Goal: Task Accomplishment & Management: Complete application form

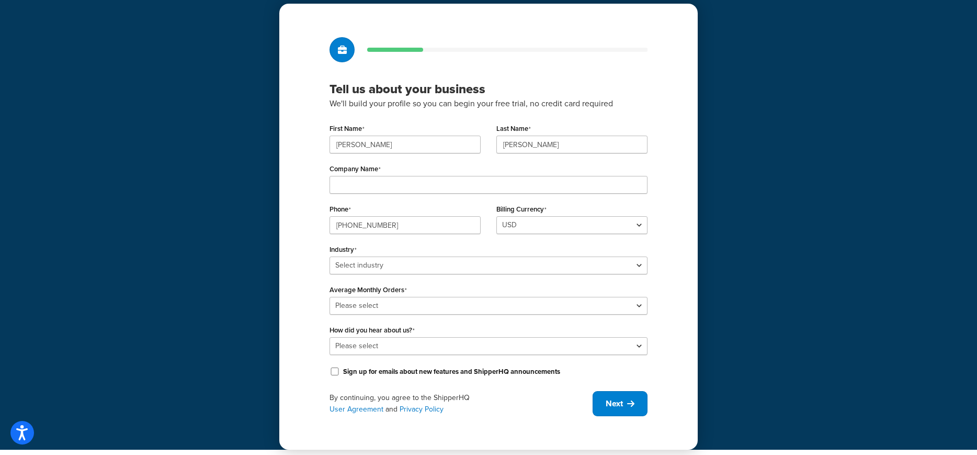
scroll to position [40, 0]
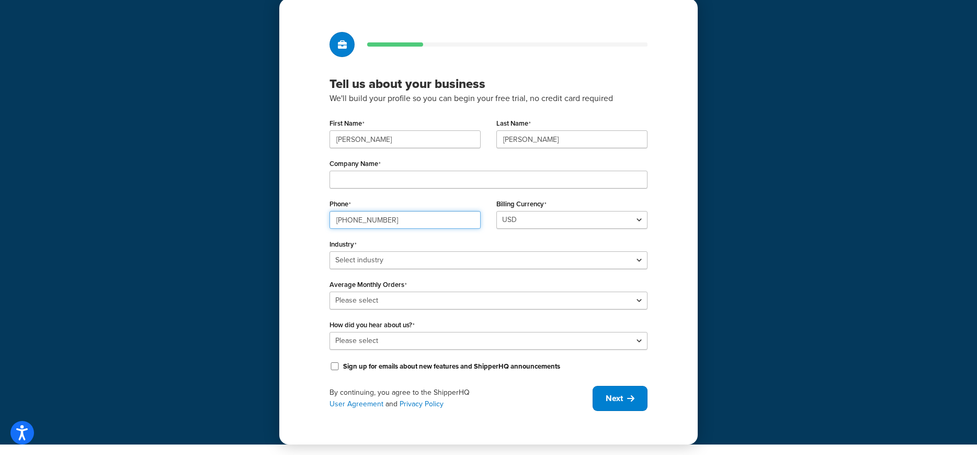
click at [449, 223] on input "[PHONE_NUMBER]" at bounding box center [405, 220] width 151 height 18
click at [238, 210] on div "Tell us about your business We'll build your profile so you can begin your free…" at bounding box center [488, 202] width 977 height 484
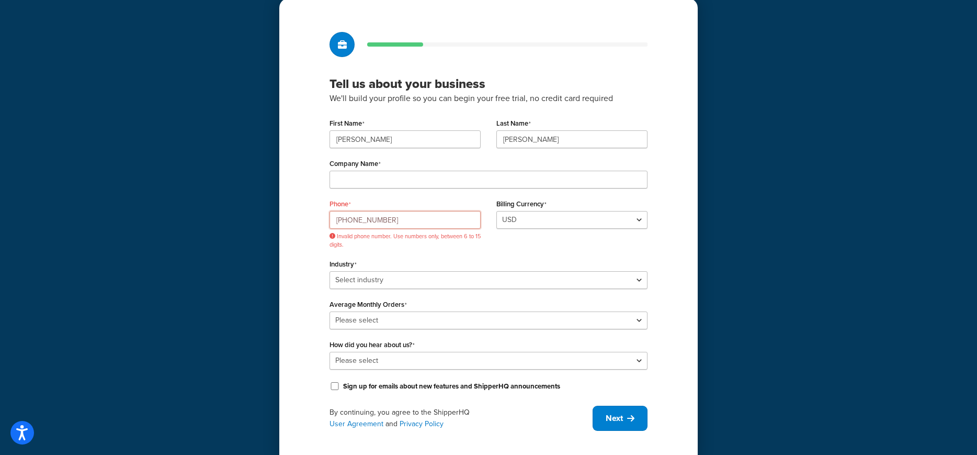
click at [411, 217] on input "212-234-1051" at bounding box center [405, 220] width 151 height 18
click at [439, 244] on span "Invalid phone number. Use numbers only, between 6 to 15 digits." at bounding box center [405, 240] width 151 height 16
click at [292, 214] on div "Tell us about your business We'll build your profile so you can begin your free…" at bounding box center [488, 231] width 419 height 466
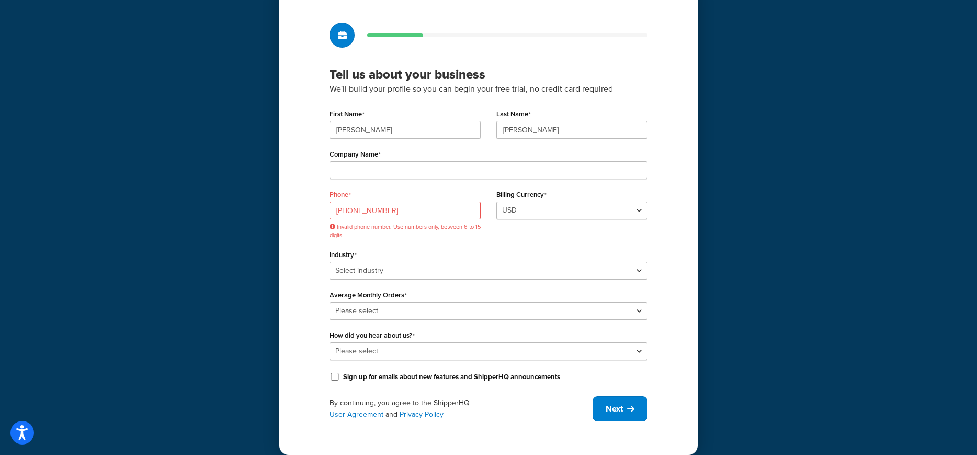
scroll to position [60, 0]
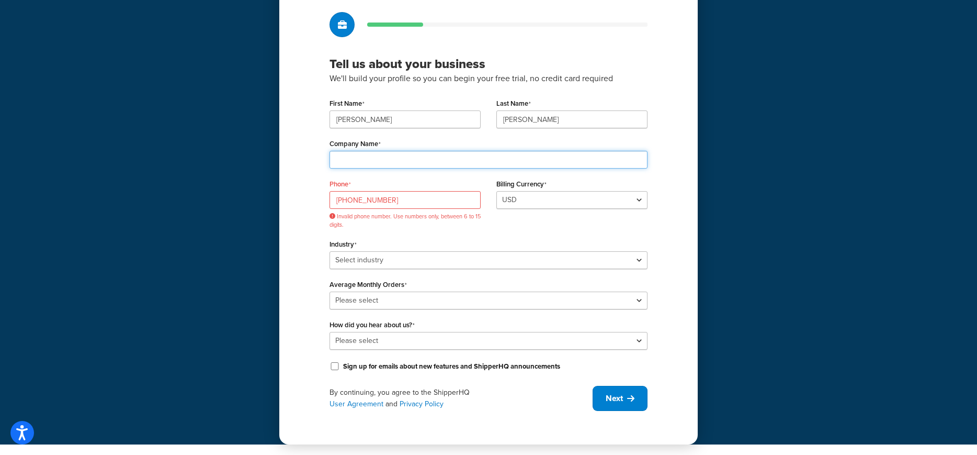
click at [361, 158] on input "Company Name" at bounding box center [489, 160] width 318 height 18
type input "El Famoso"
click at [177, 189] on div "Tell us about your business We'll build your profile so you can begin your free…" at bounding box center [488, 192] width 977 height 504
click at [409, 117] on input "Alex" at bounding box center [405, 119] width 151 height 18
drag, startPoint x: 410, startPoint y: 120, endPoint x: 311, endPoint y: 120, distance: 99.4
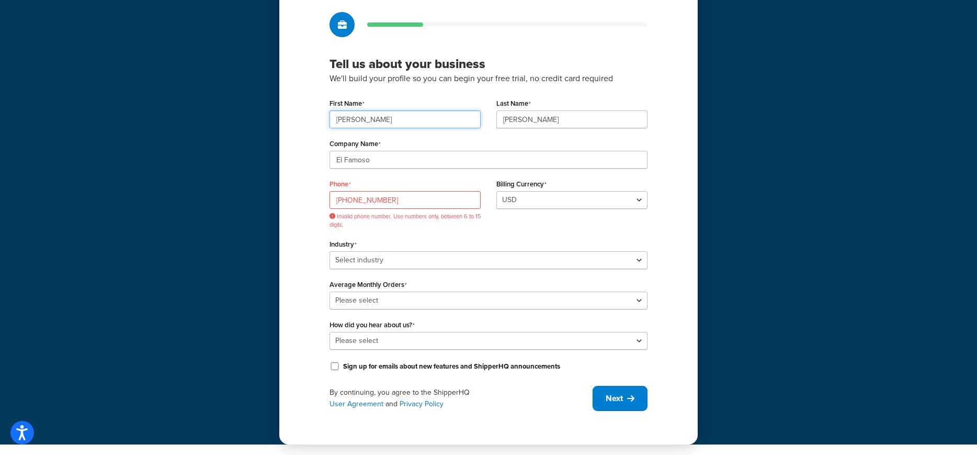
click at [311, 120] on div "Tell us about your business We'll build your profile so you can begin your free…" at bounding box center [488, 212] width 419 height 466
type input "Ryan"
drag, startPoint x: 571, startPoint y: 121, endPoint x: 406, endPoint y: 113, distance: 164.5
click at [406, 113] on div "First Name Ryan Last Name Duran" at bounding box center [489, 116] width 334 height 40
type input "Fralick"
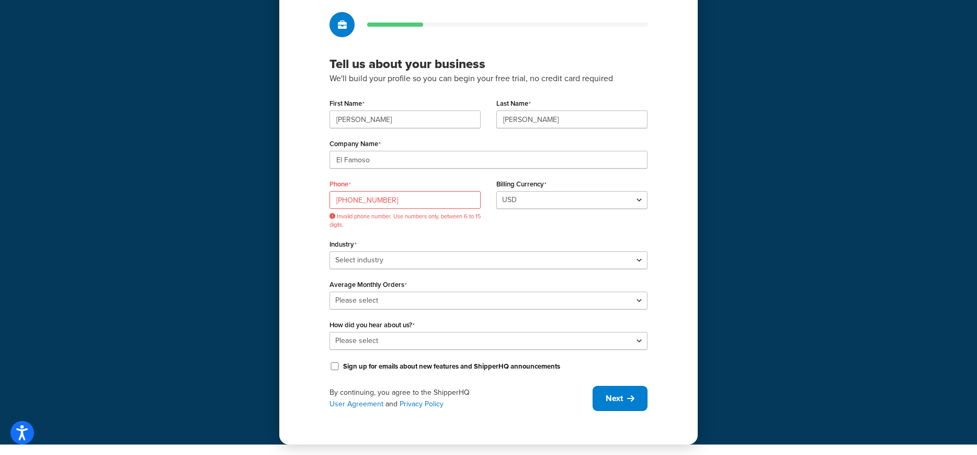
click at [254, 133] on div "Tell us about your business We'll build your profile so you can begin your free…" at bounding box center [488, 192] width 977 height 504
click at [413, 261] on select "Select industry Automotive Adult Agriculture Alcohol, Tobacco & CBD Arts & Craf…" at bounding box center [489, 260] width 318 height 18
click at [406, 197] on input "212-234-1051" at bounding box center [405, 200] width 151 height 18
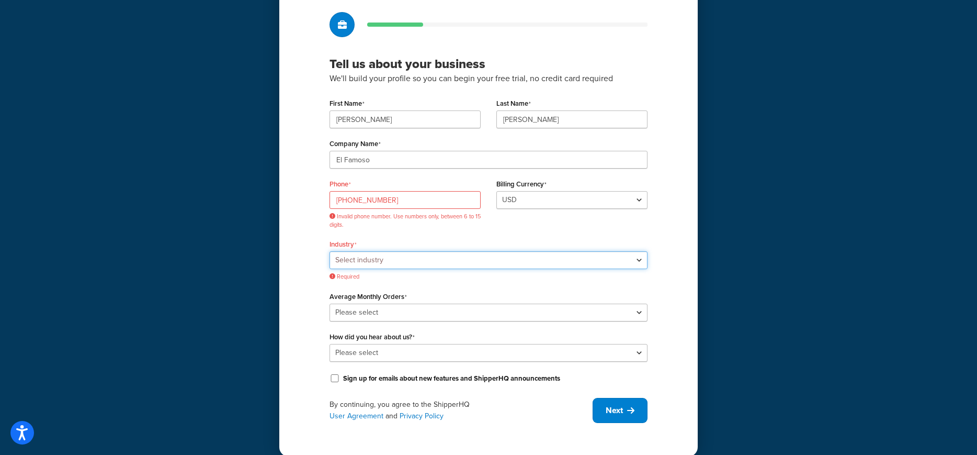
click at [428, 260] on select "Select industry Automotive Adult Agriculture Alcohol, Tobacco & CBD Arts & Craf…" at bounding box center [489, 260] width 318 height 18
select select "14"
click at [330, 251] on select "Select industry Automotive Adult Agriculture Alcohol, Tobacco & CBD Arts & Craf…" at bounding box center [489, 260] width 318 height 18
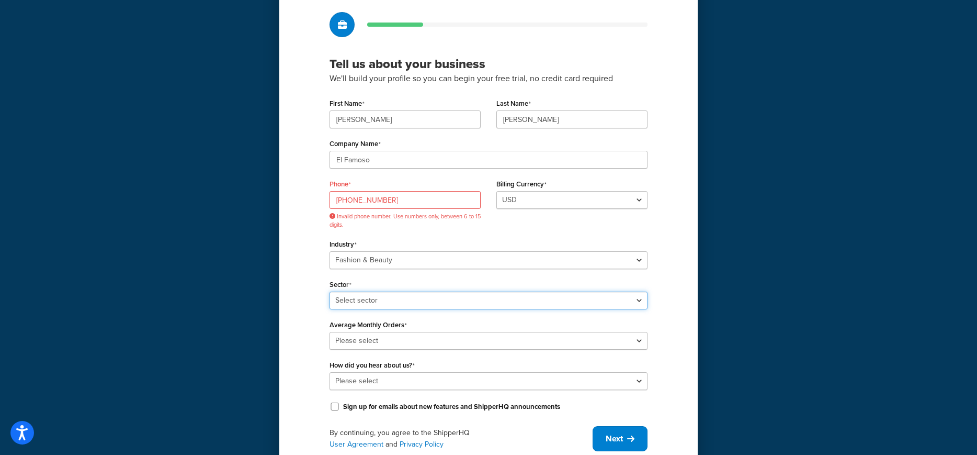
click at [409, 300] on select "Select sector Apparel Beauty Supplies & Cosmetics Jewelry" at bounding box center [489, 300] width 318 height 18
select select "22"
click at [330, 291] on select "Select sector Apparel Beauty Supplies & Cosmetics Jewelry" at bounding box center [489, 300] width 318 height 18
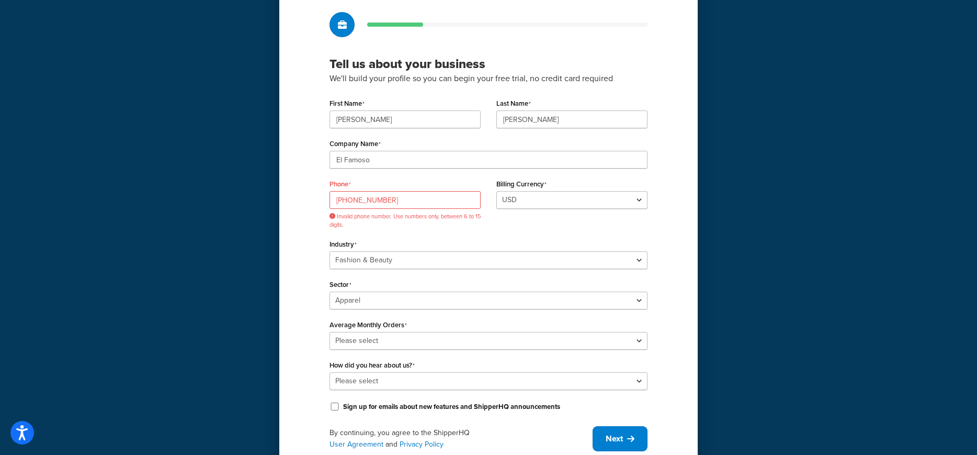
click at [308, 315] on div "Tell us about your business We'll build your profile so you can begin your free…" at bounding box center [488, 232] width 419 height 506
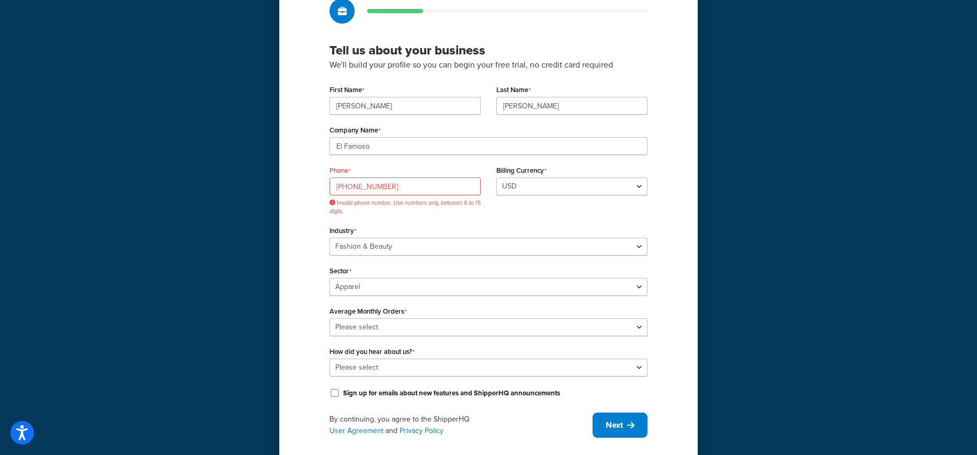
scroll to position [96, 0]
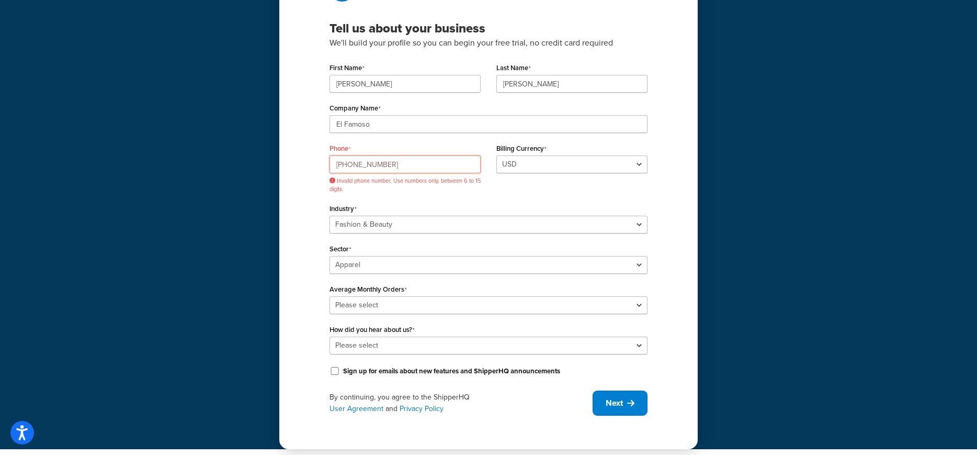
click at [386, 165] on input "212-234-1051" at bounding box center [405, 164] width 151 height 18
drag, startPoint x: 295, startPoint y: 154, endPoint x: 258, endPoint y: 151, distance: 36.7
click at [258, 151] on div "Tell us about your business We'll build your profile so you can begin your free…" at bounding box center [488, 176] width 977 height 545
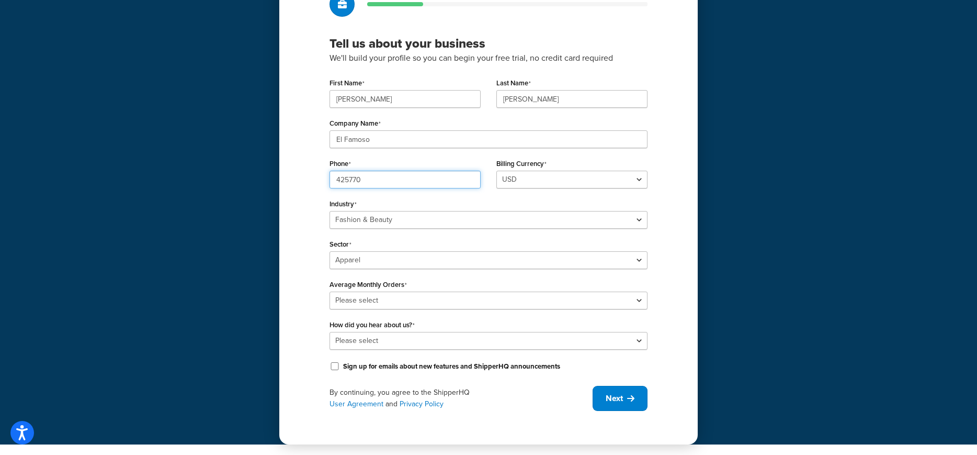
scroll to position [81, 0]
type input "4257707910"
click at [401, 197] on div "Industry Select industry Automotive Adult Agriculture Alcohol, Tobacco & CBD Ar…" at bounding box center [489, 212] width 318 height 32
drag, startPoint x: 382, startPoint y: 98, endPoint x: 227, endPoint y: 81, distance: 156.3
click at [227, 81] on div "Tell us about your business We'll build your profile so you can begin your free…" at bounding box center [488, 181] width 977 height 525
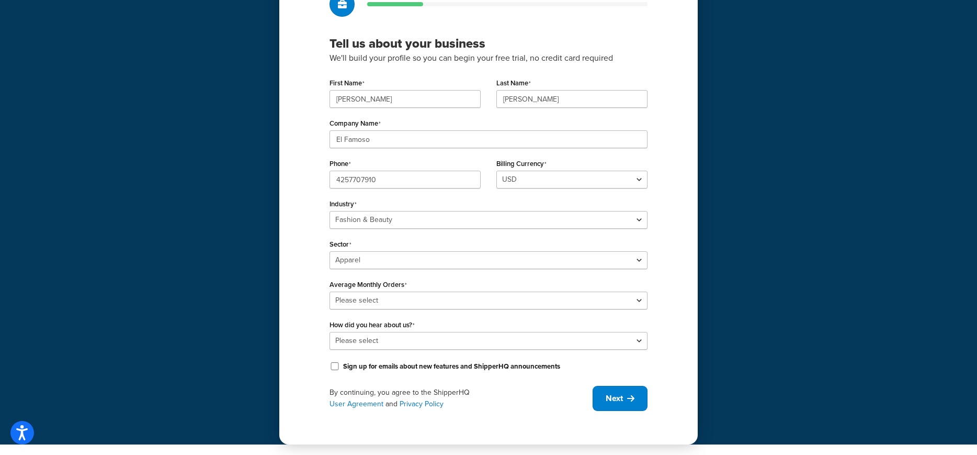
click at [307, 112] on div "Tell us about your business We'll build your profile so you can begin your free…" at bounding box center [488, 201] width 419 height 486
drag, startPoint x: 388, startPoint y: 99, endPoint x: 230, endPoint y: 96, distance: 158.0
click at [230, 96] on div "Tell us about your business We'll build your profile so you can begin your free…" at bounding box center [488, 181] width 977 height 525
click at [307, 101] on div "Tell us about your business We'll build your profile so you can begin your free…" at bounding box center [488, 201] width 419 height 486
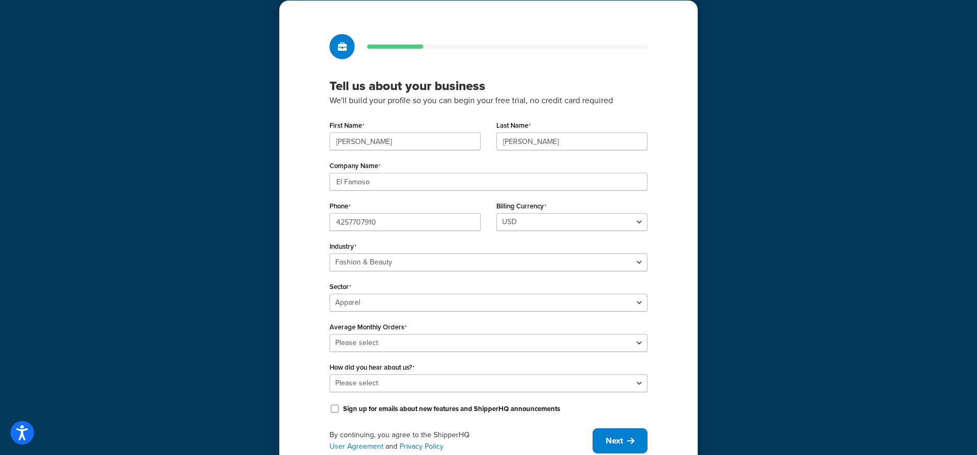
scroll to position [0, 0]
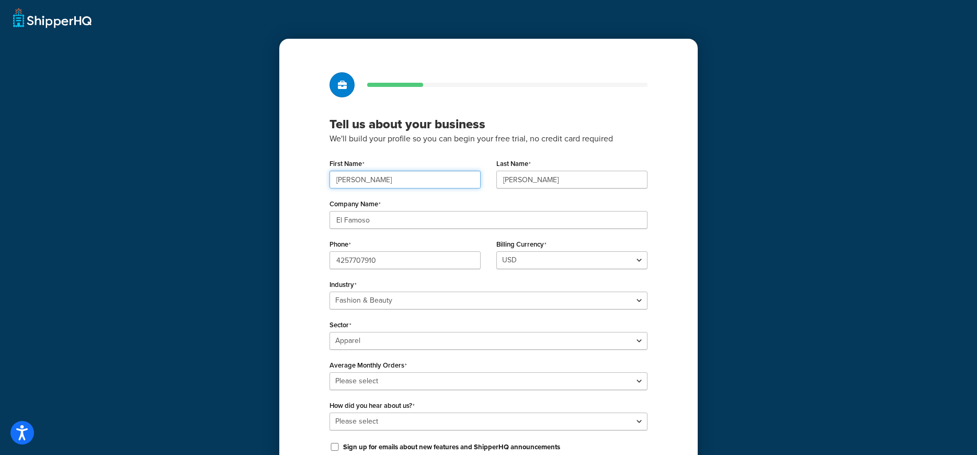
click at [447, 178] on input "Ryan" at bounding box center [405, 180] width 151 height 18
drag, startPoint x: 438, startPoint y: 180, endPoint x: 242, endPoint y: 164, distance: 197.4
click at [242, 164] on div "Tell us about your business We'll build your profile so you can begin your free…" at bounding box center [488, 262] width 977 height 525
type input "Kenneth"
drag, startPoint x: 597, startPoint y: 183, endPoint x: 499, endPoint y: 175, distance: 98.1
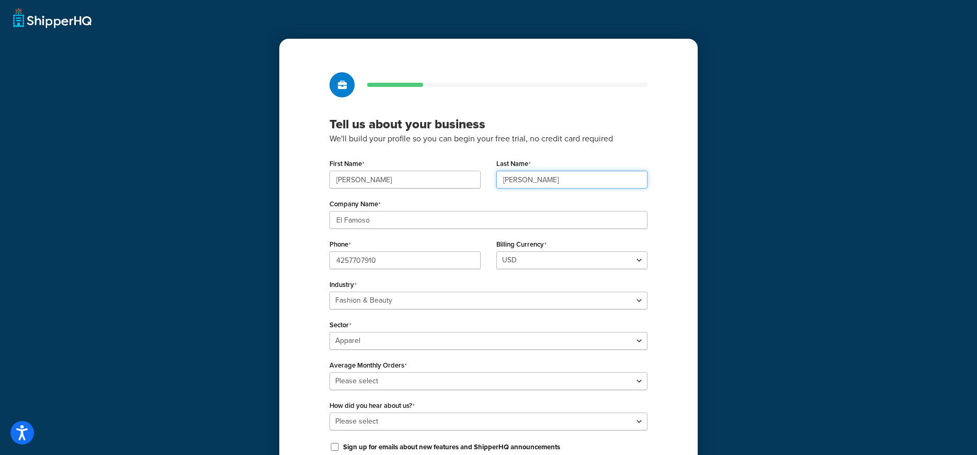
click at [499, 175] on input "Fralick" at bounding box center [571, 180] width 151 height 18
type input "Furr"
click at [306, 200] on div "Tell us about your business We'll build your profile so you can begin your free…" at bounding box center [488, 282] width 419 height 486
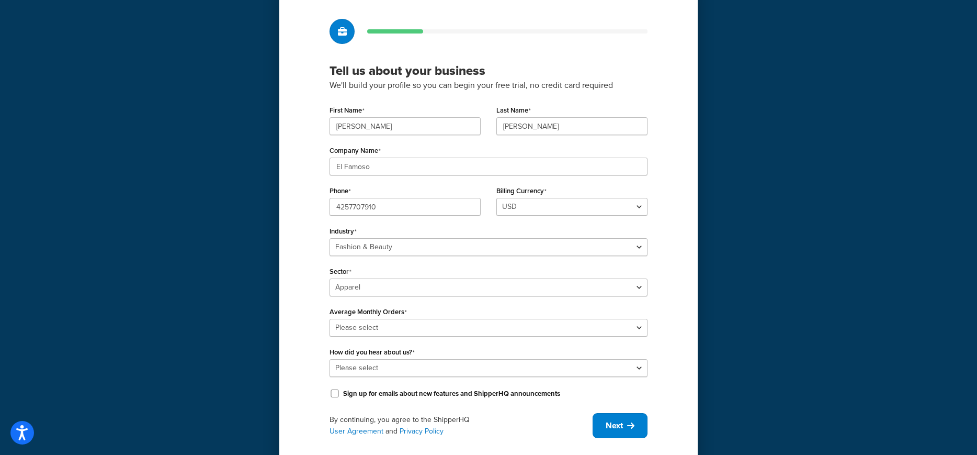
scroll to position [58, 0]
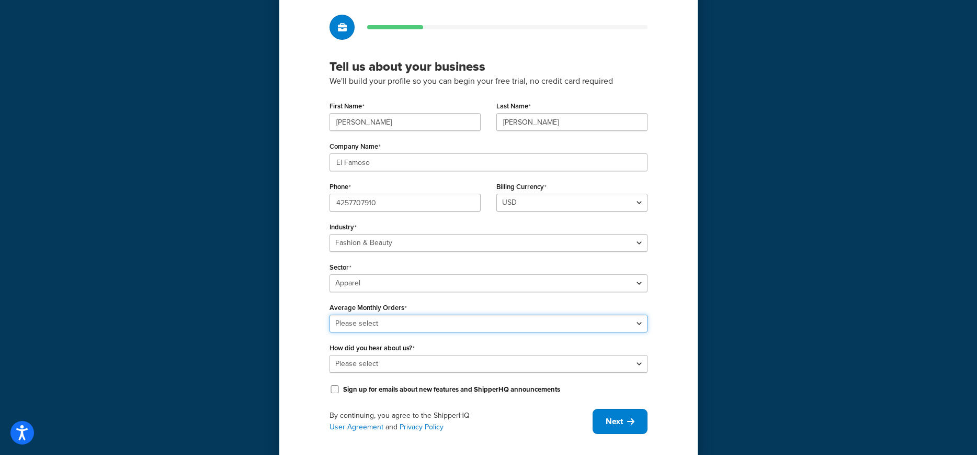
click at [377, 326] on select "Please select 0-500 501-1,000 1,001-10,000 10,001-20,000 Over 20,000" at bounding box center [489, 323] width 318 height 18
select select "3"
click at [330, 314] on select "Please select 0-500 501-1,000 1,001-10,000 10,001-20,000 Over 20,000" at bounding box center [489, 323] width 318 height 18
click at [315, 335] on div "Tell us about your business We'll build your profile so you can begin your free…" at bounding box center [488, 224] width 419 height 486
click at [400, 368] on select "Please select Online Search App Store or Marketplace Listing Referred by Agency…" at bounding box center [489, 364] width 318 height 18
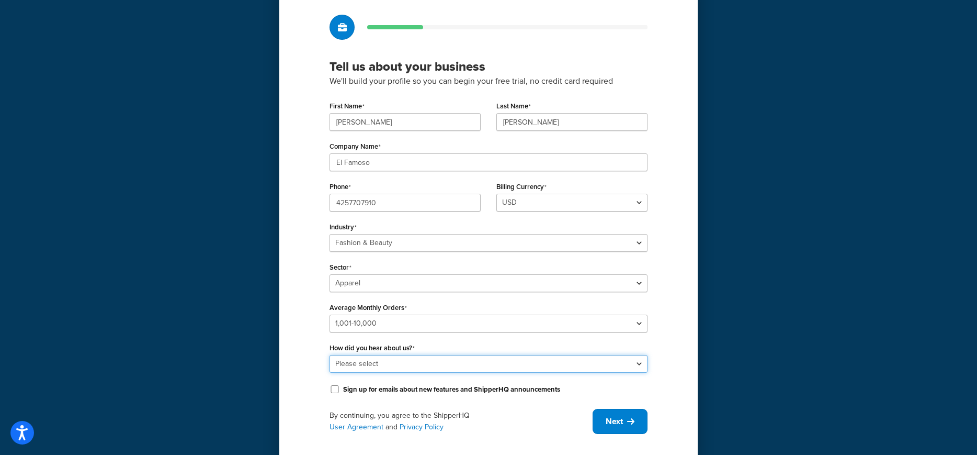
select select "10"
click at [330, 355] on select "Please select Online Search App Store or Marketplace Listing Referred by Agency…" at bounding box center [489, 364] width 318 height 18
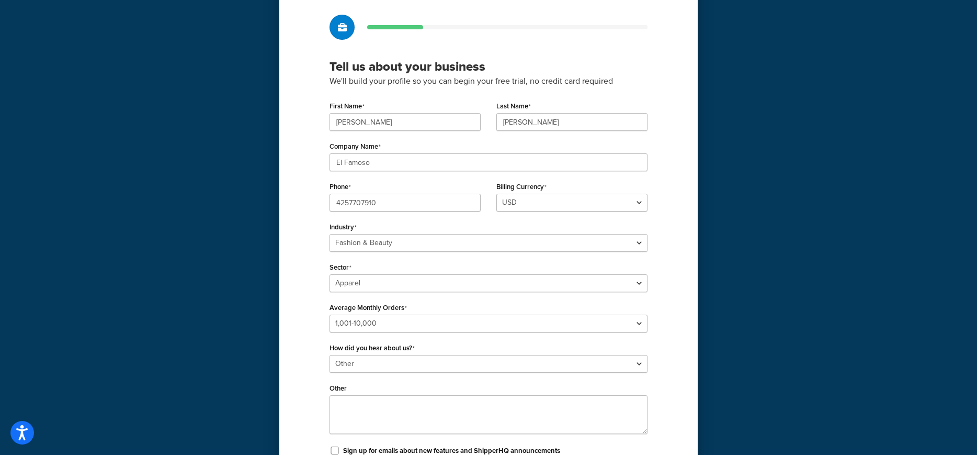
click at [318, 377] on div "Tell us about your business We'll build your profile so you can begin your free…" at bounding box center [488, 254] width 419 height 547
click at [366, 358] on select "Please select Online Search App Store or Marketplace Listing Referred by Agency…" at bounding box center [489, 364] width 318 height 18
click at [394, 399] on textarea "Other" at bounding box center [489, 414] width 318 height 39
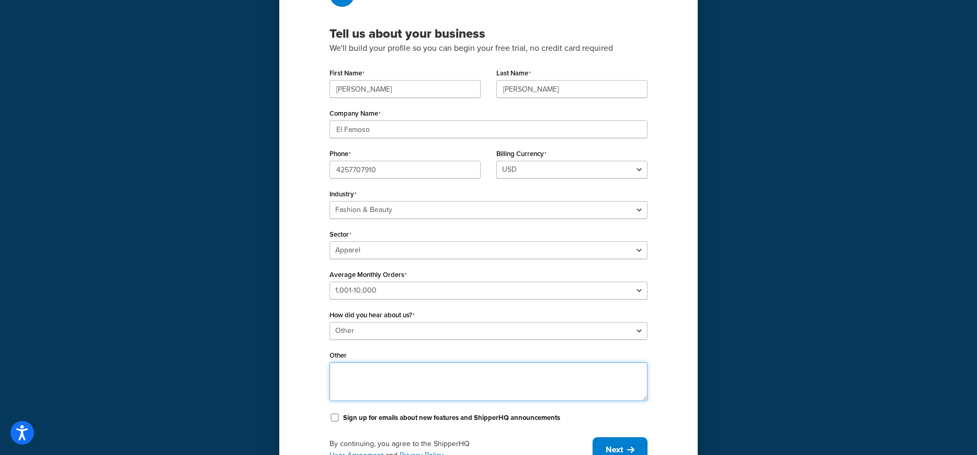
scroll to position [95, 0]
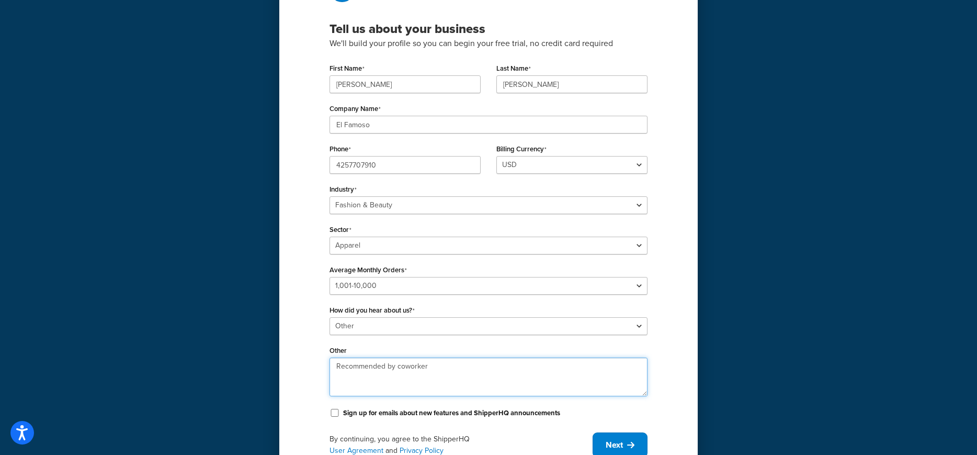
type textarea "Recommended by coworker"
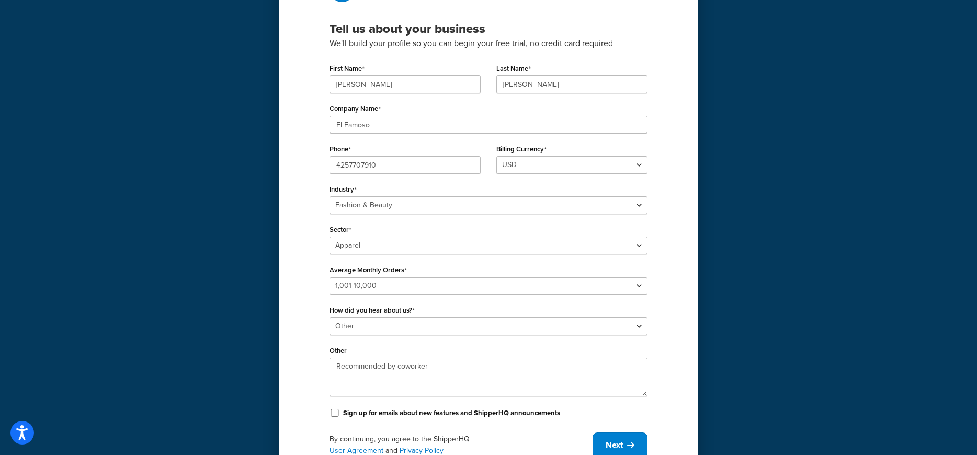
click at [300, 367] on div "Tell us about your business We'll build your profile so you can begin your free…" at bounding box center [488, 217] width 419 height 547
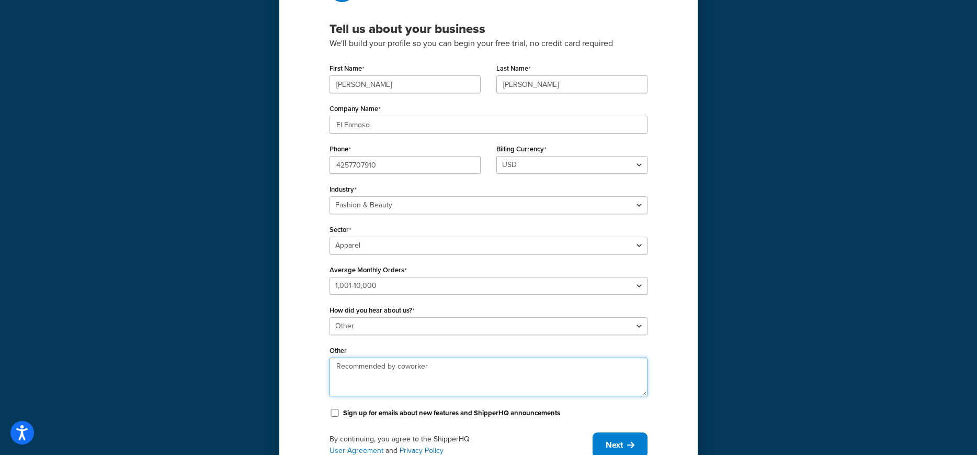
drag, startPoint x: 472, startPoint y: 376, endPoint x: 301, endPoint y: 369, distance: 171.7
click at [308, 368] on div "Tell us about your business We'll build your profile so you can begin your free…" at bounding box center [488, 217] width 419 height 547
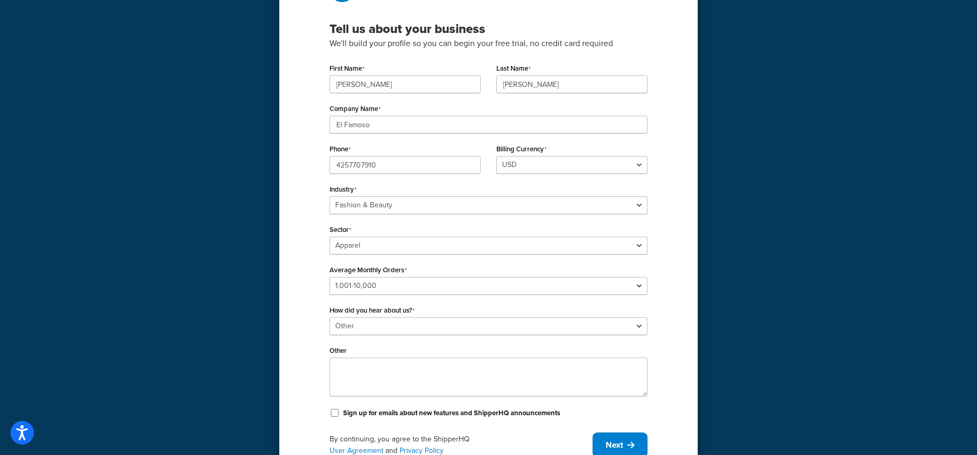
click at [315, 361] on div "Tell us about your business We'll build your profile so you can begin your free…" at bounding box center [488, 217] width 419 height 547
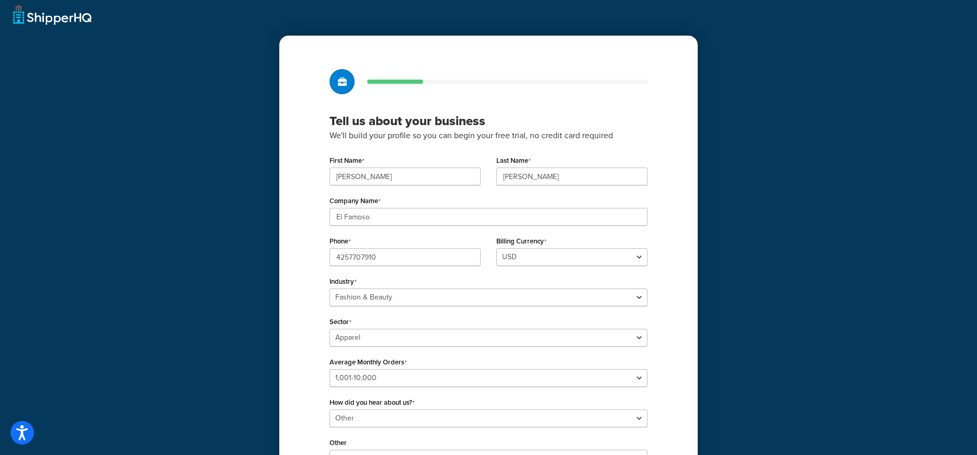
scroll to position [0, 0]
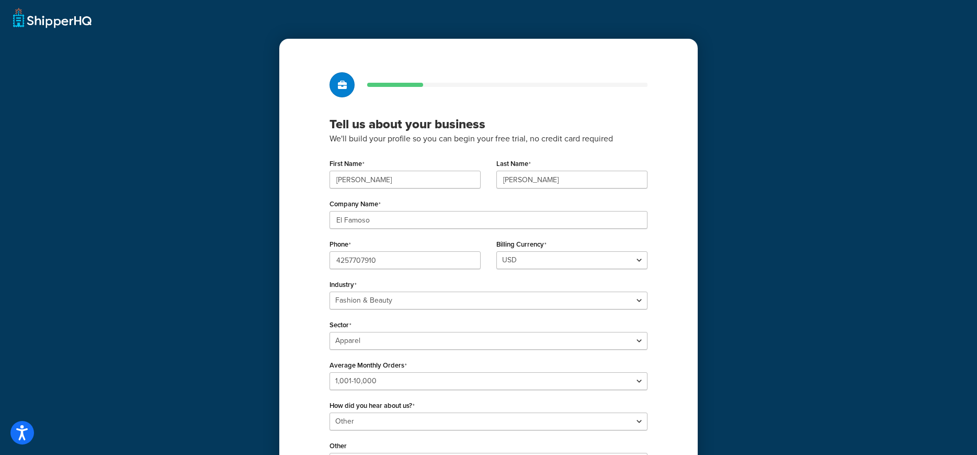
click at [312, 188] on div "Tell us about your business We'll build your profile so you can begin your free…" at bounding box center [488, 312] width 419 height 547
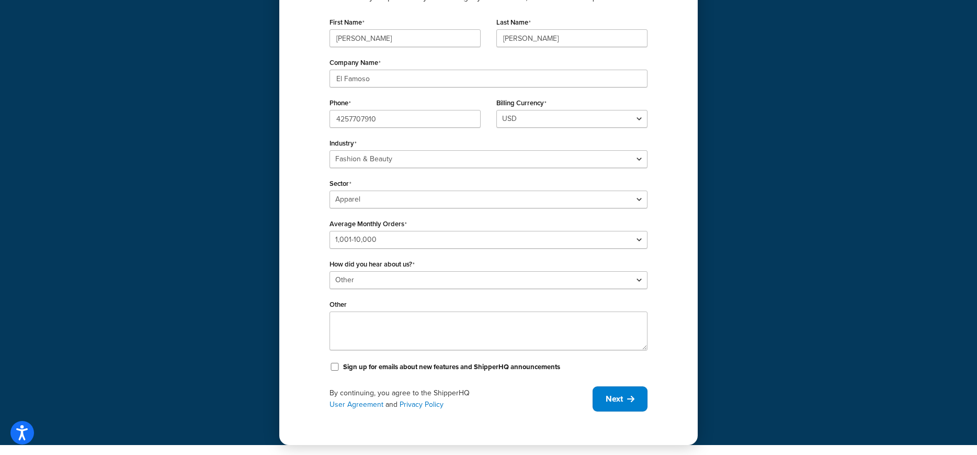
scroll to position [142, 0]
click at [188, 151] on div "Tell us about your business We'll build your profile so you can begin your free…" at bounding box center [488, 151] width 977 height 586
click at [432, 122] on input "4257707910" at bounding box center [405, 118] width 151 height 18
click at [208, 153] on div "Tell us about your business We'll build your profile so you can begin your free…" at bounding box center [488, 151] width 977 height 586
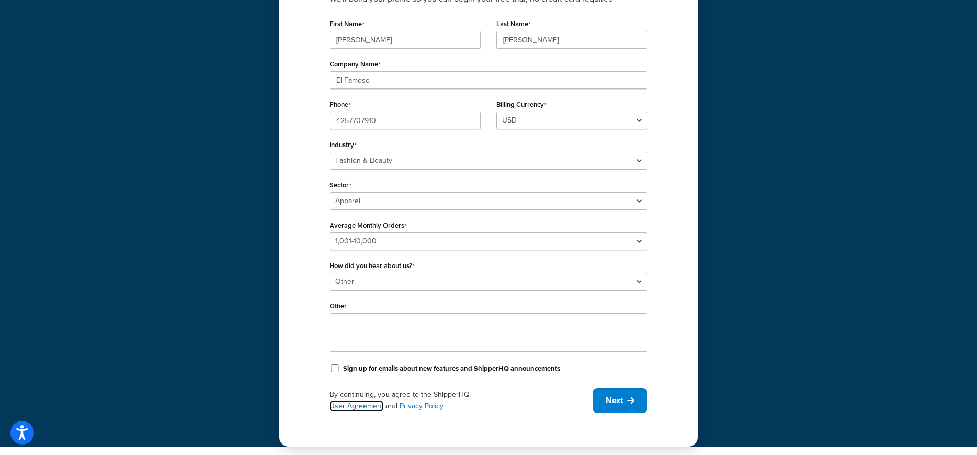
click at [358, 409] on link "User Agreement" at bounding box center [357, 405] width 54 height 11
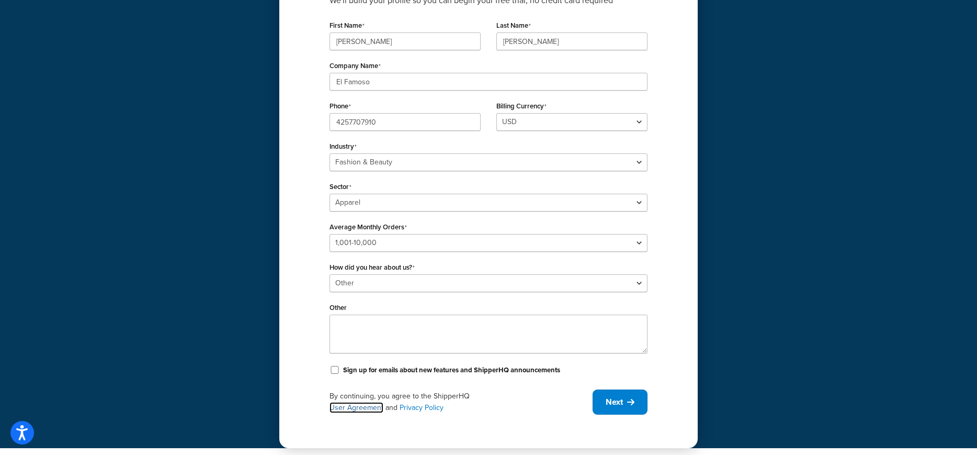
scroll to position [104, 0]
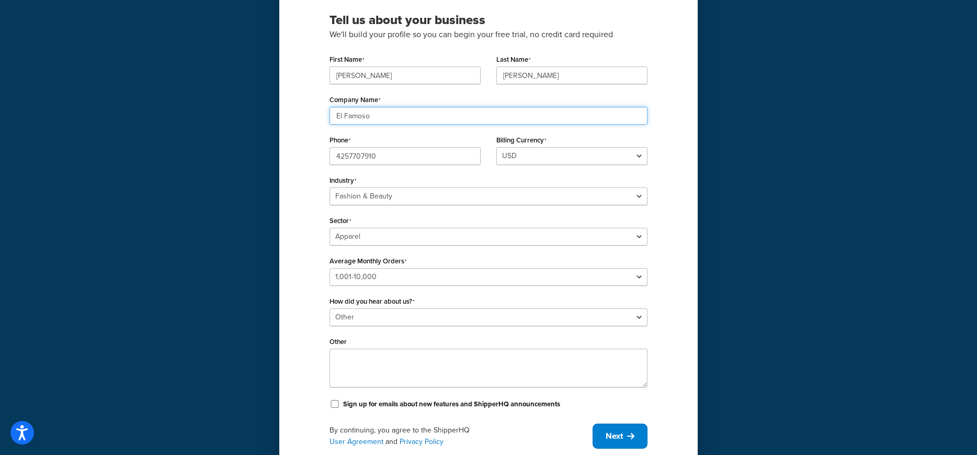
click at [408, 117] on input "El Famoso" at bounding box center [489, 116] width 318 height 18
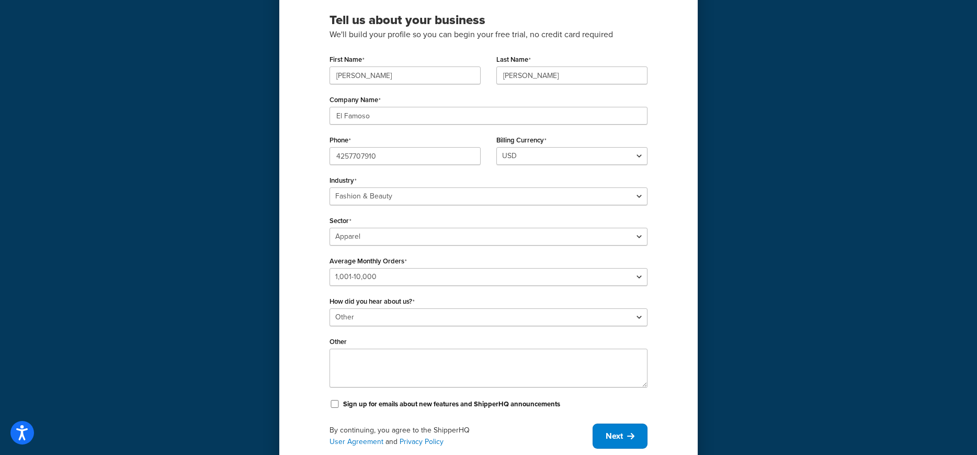
click at [302, 138] on div "Tell us about your business We'll build your profile so you can begin your free…" at bounding box center [488, 208] width 419 height 547
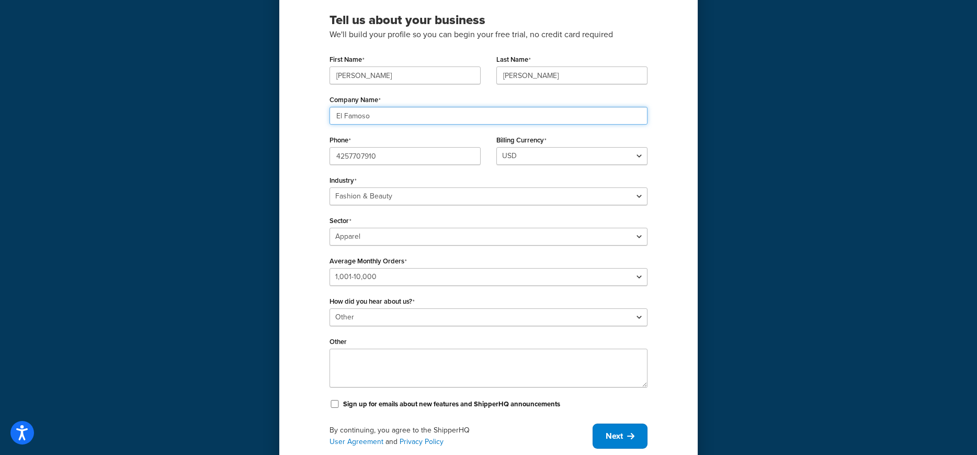
click at [378, 116] on input "El Famoso" at bounding box center [489, 116] width 318 height 18
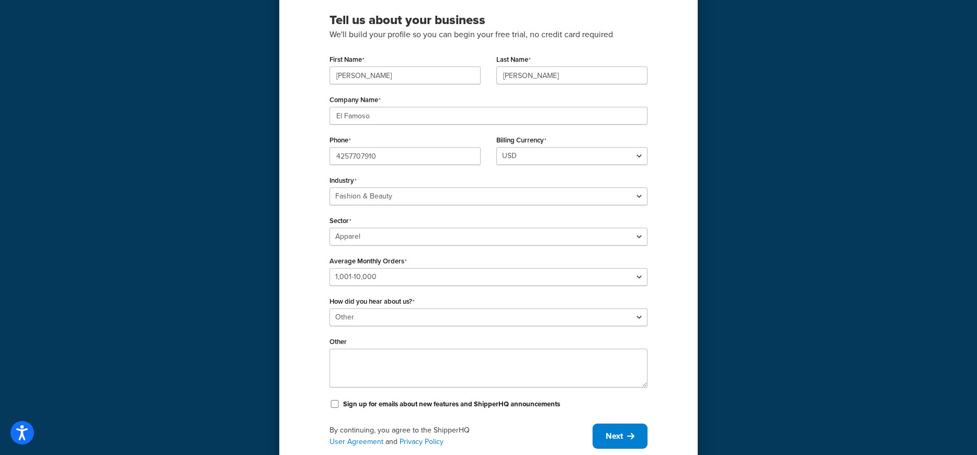
click at [315, 115] on div "Tell us about your business We'll build your profile so you can begin your free…" at bounding box center [488, 208] width 419 height 547
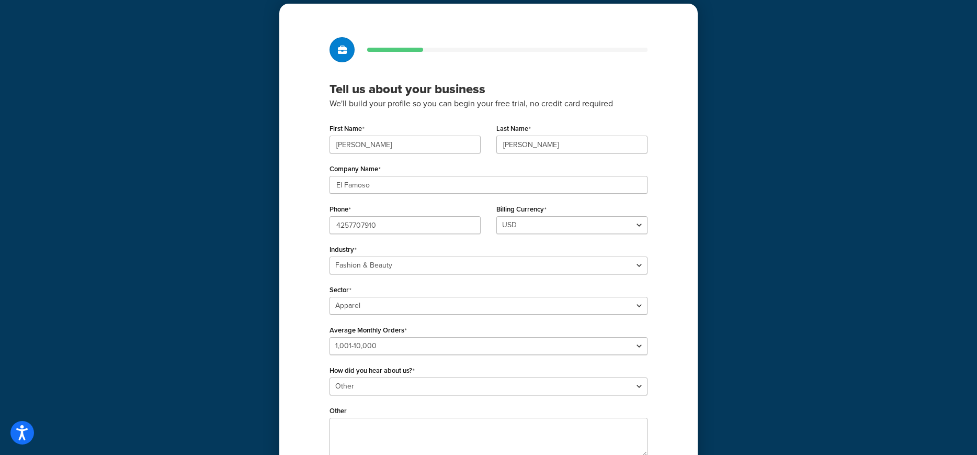
scroll to position [0, 0]
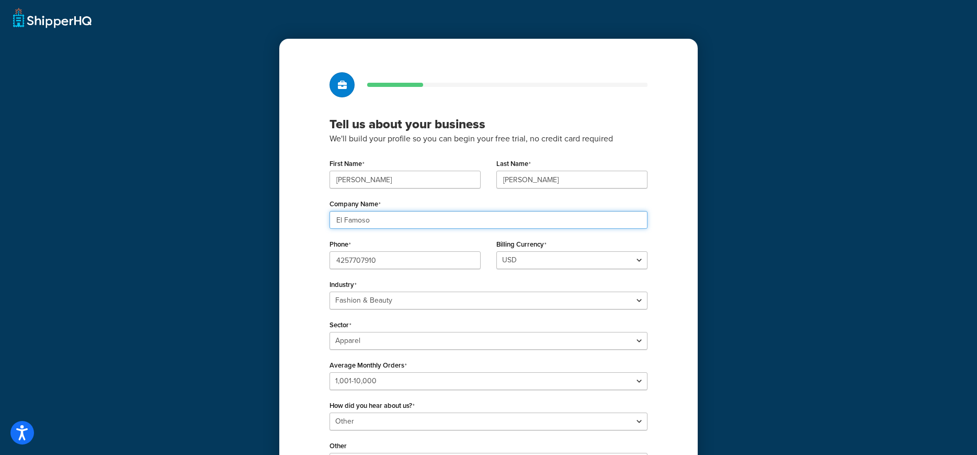
click at [402, 218] on input "El Famoso" at bounding box center [489, 220] width 318 height 18
click at [263, 212] on div "Tell us about your business We'll build your profile so you can begin your free…" at bounding box center [488, 293] width 977 height 586
type input "Only [GEOGRAPHIC_DATA]"
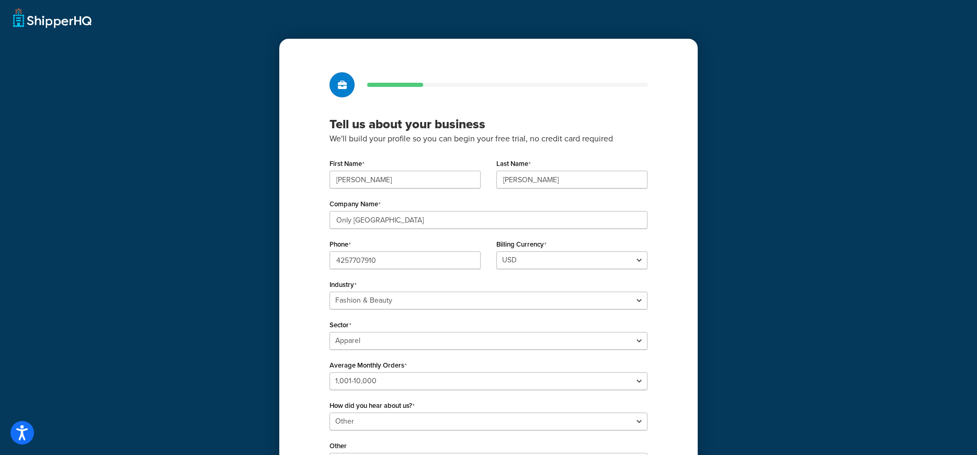
click at [310, 209] on div "Tell us about your business We'll build your profile so you can begin your free…" at bounding box center [488, 312] width 419 height 547
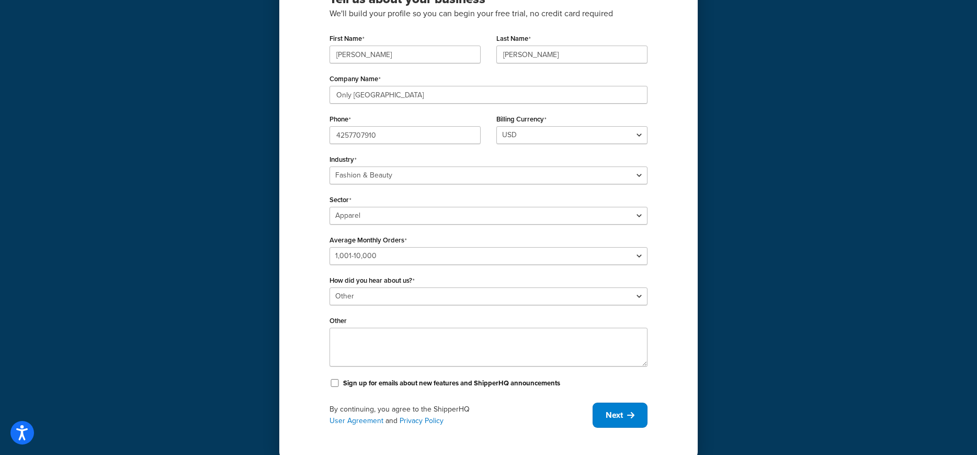
scroll to position [142, 0]
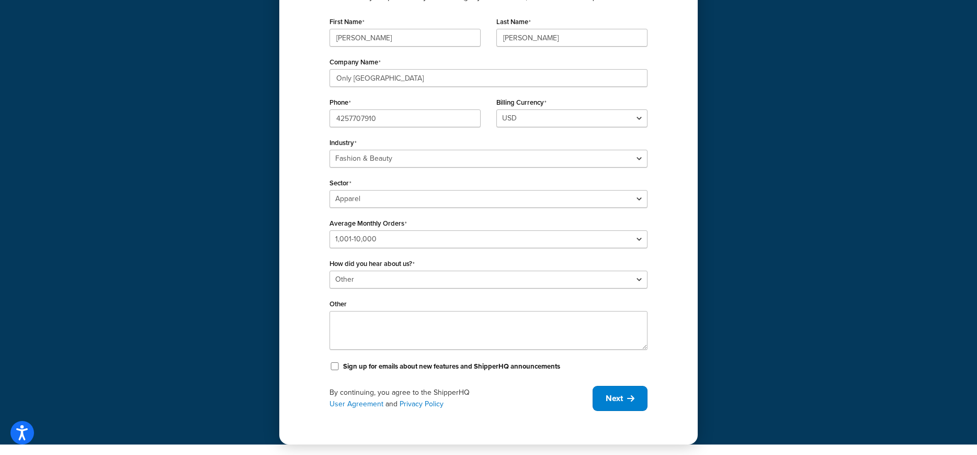
click at [301, 144] on div "Tell us about your business We'll build your profile so you can begin your free…" at bounding box center [488, 170] width 419 height 547
click at [620, 397] on span "Next" at bounding box center [614, 398] width 17 height 12
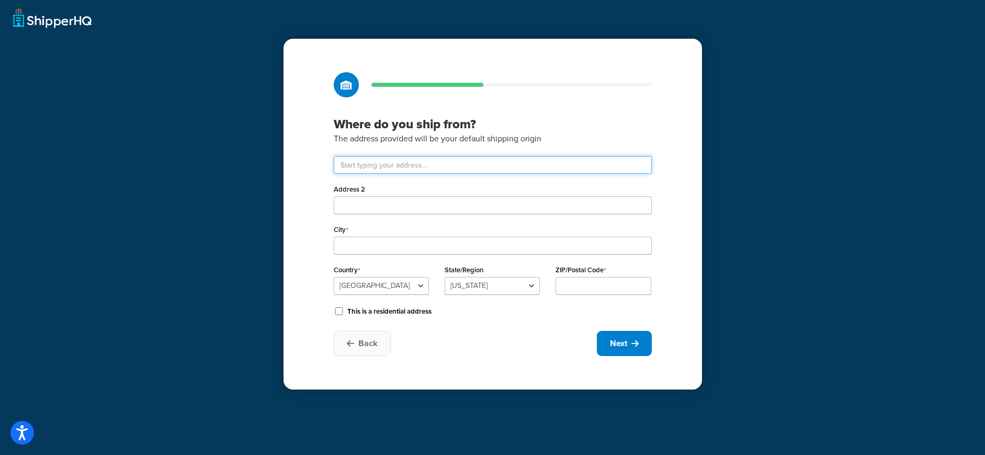
click at [408, 164] on input "text" at bounding box center [493, 165] width 318 height 18
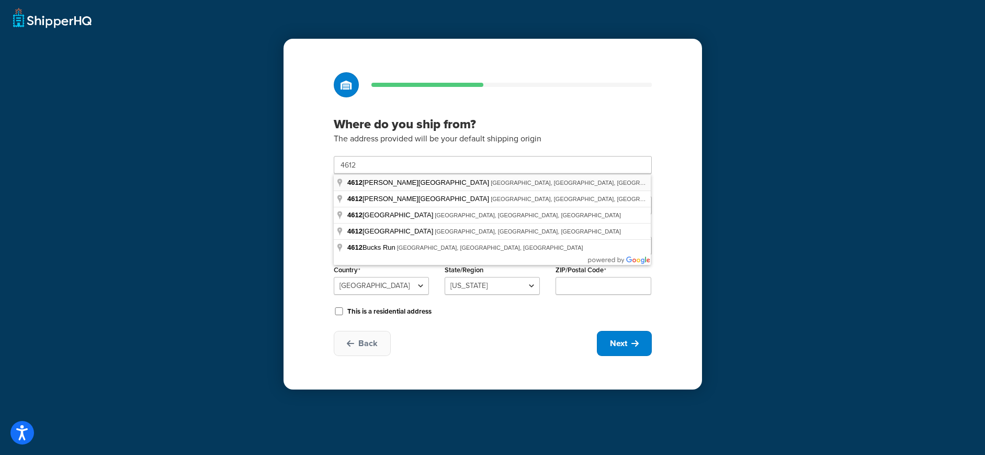
type input "4612 Burleson Rd"
type input "Austin"
select select "43"
type input "78744"
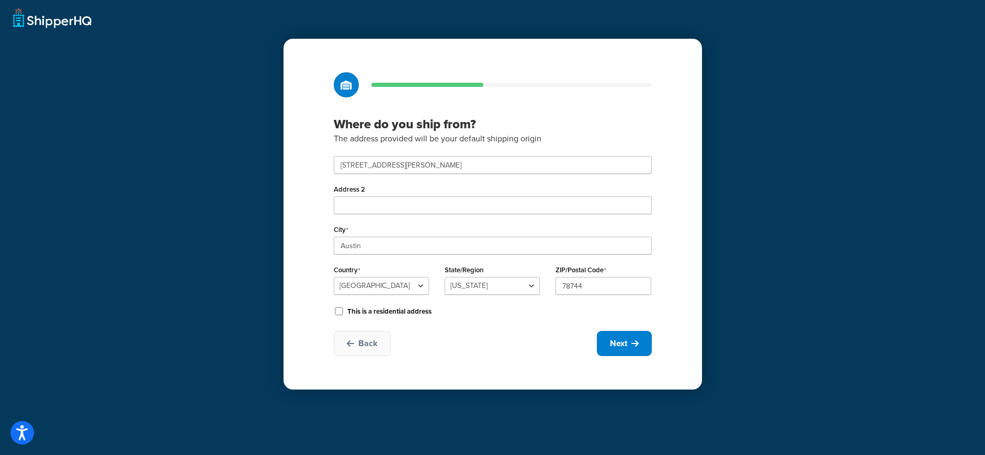
click at [308, 209] on div "Where do you ship from? The address provided will be your default shipping orig…" at bounding box center [493, 214] width 419 height 351
click at [403, 205] on input "Address 2" at bounding box center [493, 205] width 318 height 18
type input "STE H"
click at [317, 218] on div "Where do you ship from? The address provided will be your default shipping orig…" at bounding box center [493, 214] width 419 height 351
click at [624, 347] on span "Next" at bounding box center [618, 343] width 17 height 12
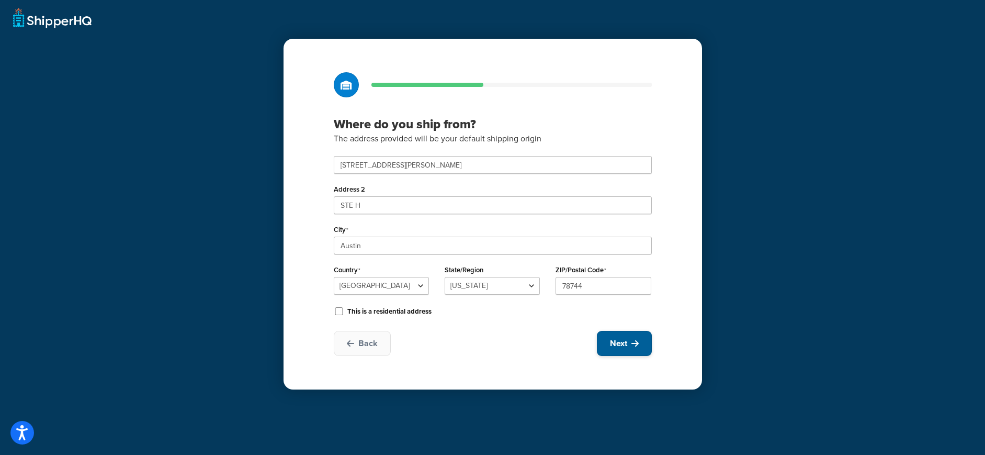
select select "1"
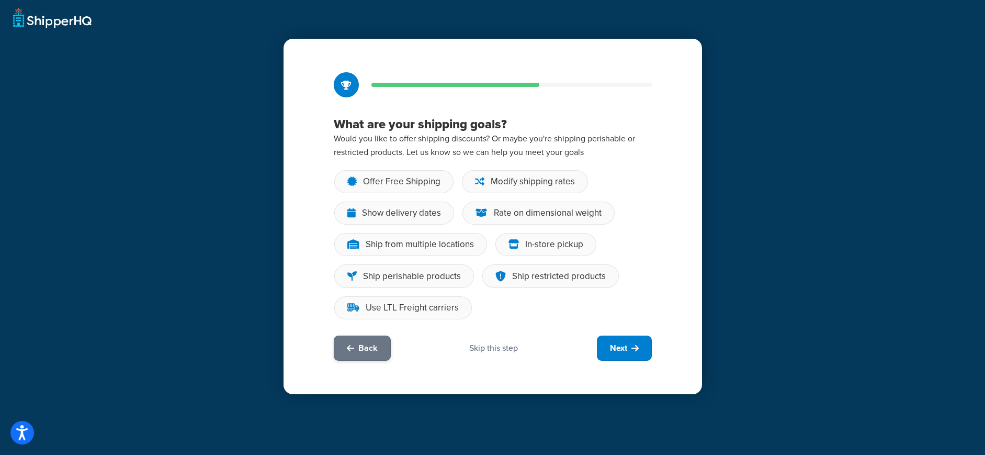
click at [377, 346] on button "Back" at bounding box center [362, 347] width 57 height 25
select select "43"
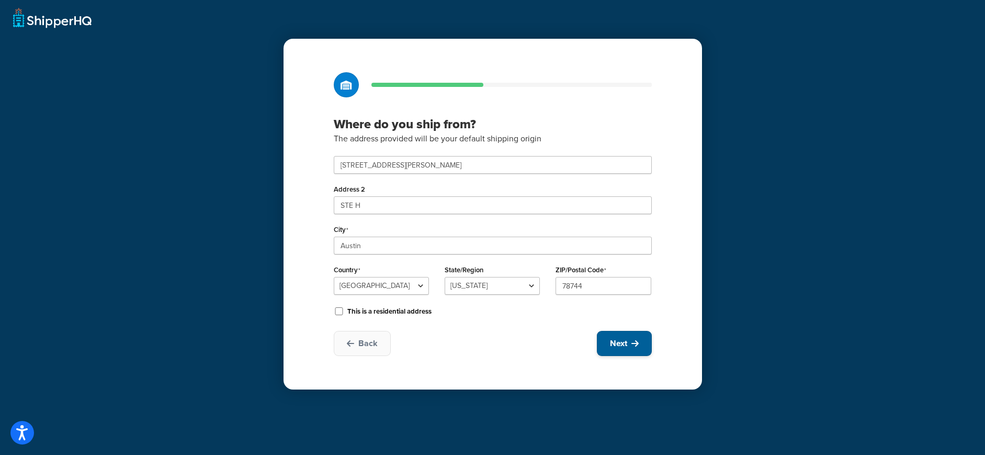
click at [629, 344] on button "Next" at bounding box center [624, 343] width 55 height 25
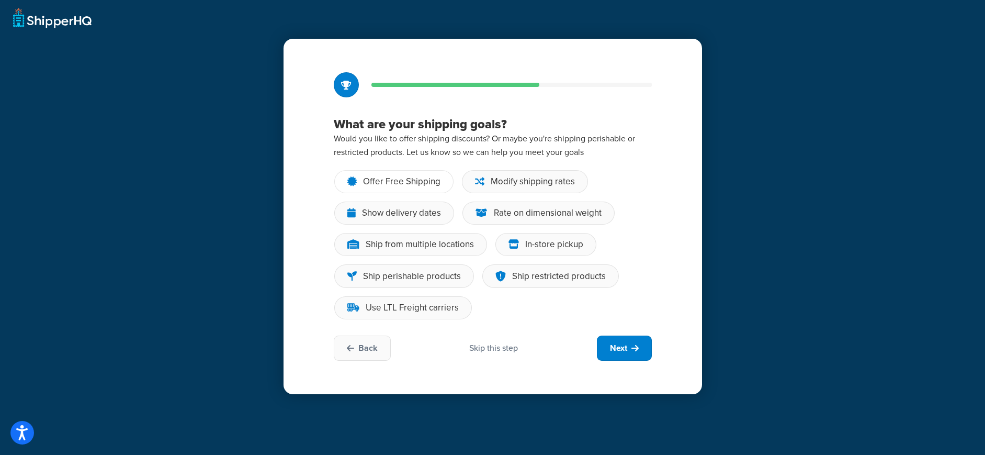
click at [423, 185] on div "Offer Free Shipping" at bounding box center [401, 181] width 77 height 10
click at [0, 0] on input "Offer Free Shipping" at bounding box center [0, 0] width 0 height 0
click at [529, 184] on div "Modify shipping rates" at bounding box center [533, 181] width 84 height 10
click at [0, 0] on input "Modify shipping rates" at bounding box center [0, 0] width 0 height 0
click at [540, 211] on div "Rate on dimensional weight" at bounding box center [548, 213] width 108 height 10
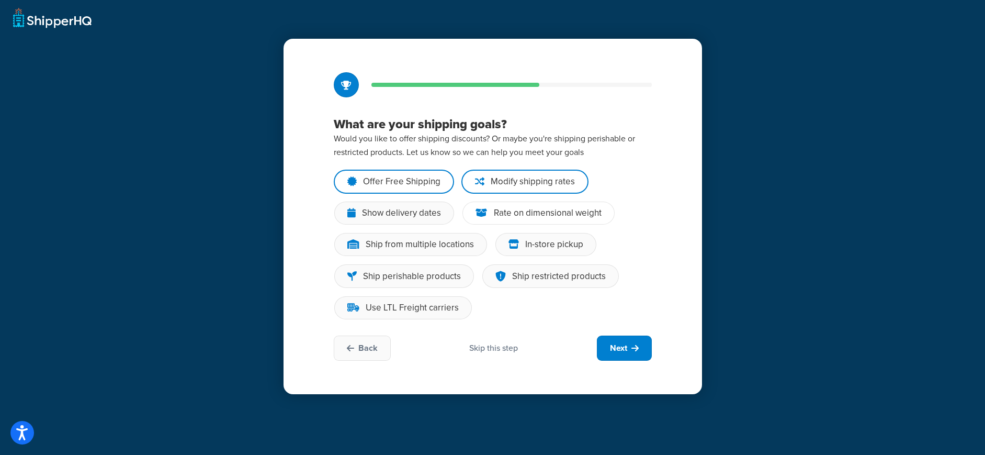
click at [0, 0] on input "Rate on dimensional weight" at bounding box center [0, 0] width 0 height 0
click at [617, 351] on span "Next" at bounding box center [618, 348] width 17 height 12
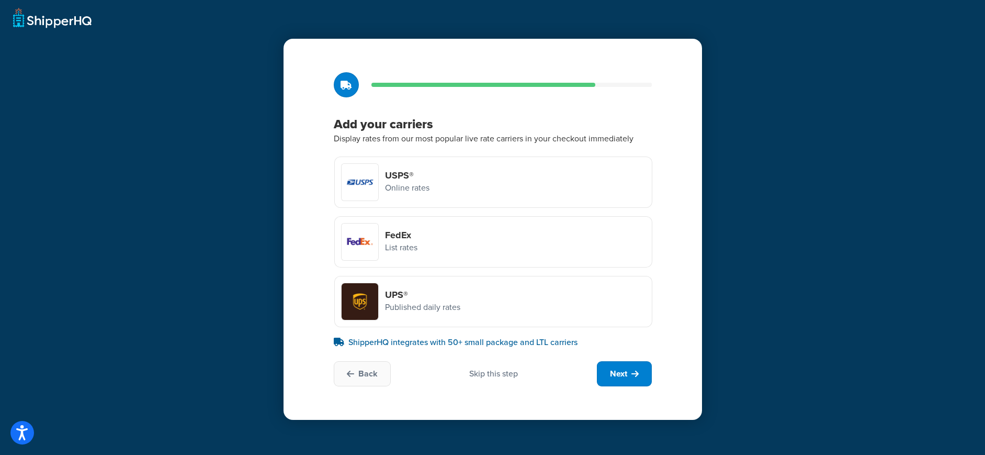
click at [488, 374] on div "Skip this step" at bounding box center [493, 374] width 49 height 12
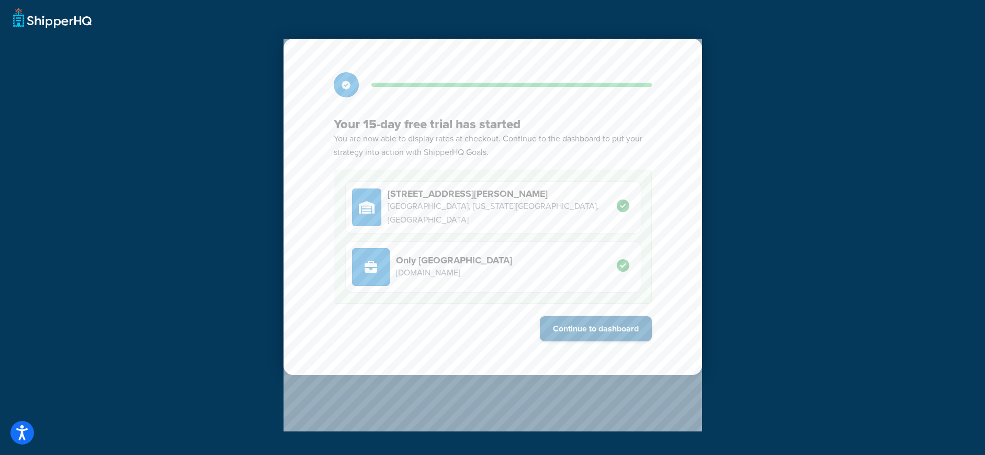
click at [605, 325] on button "Continue to dashboard" at bounding box center [596, 328] width 112 height 25
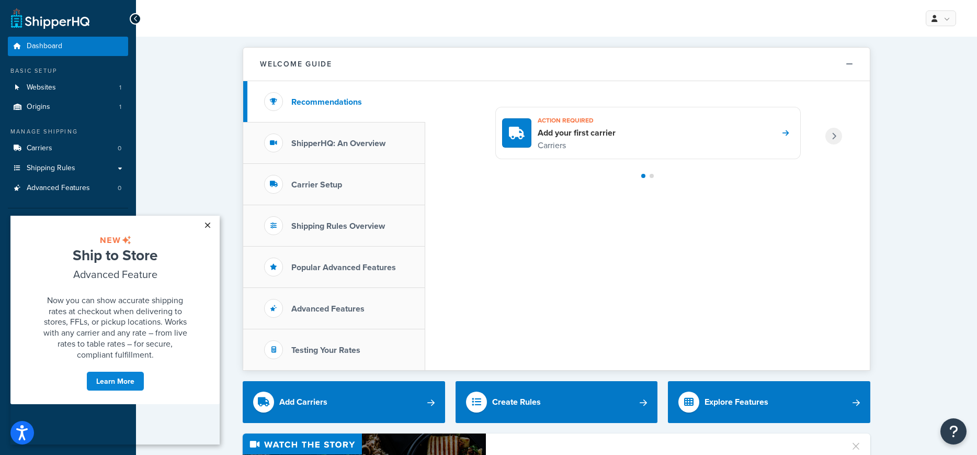
click at [207, 223] on link "×" at bounding box center [207, 225] width 18 height 19
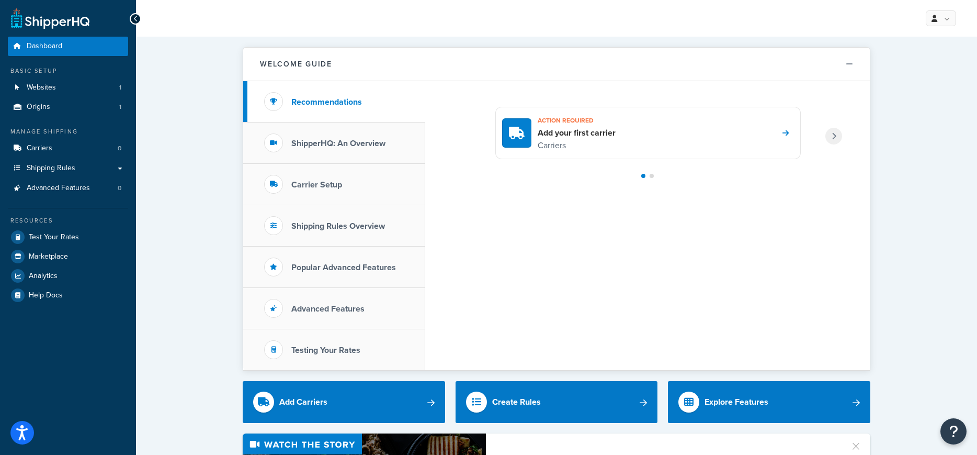
click at [661, 127] on div "Action required Add your first carrier Carriers" at bounding box center [648, 133] width 306 height 52
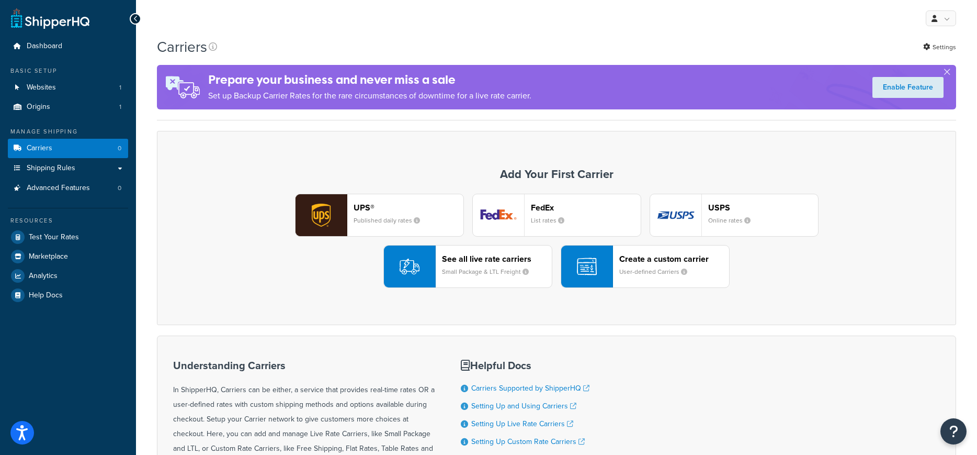
click at [382, 218] on small "Published daily rates" at bounding box center [391, 220] width 75 height 9
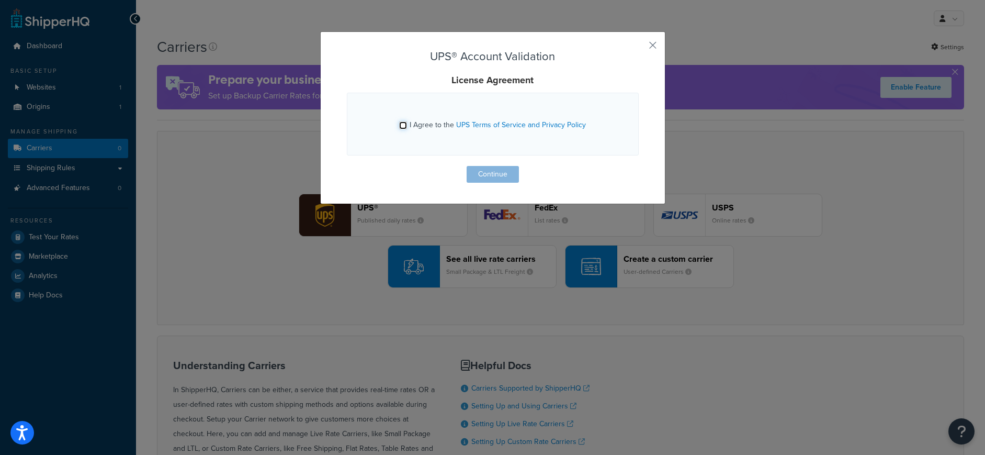
click at [400, 126] on input "I Agree to the UPS Terms of Service and Privacy Policy" at bounding box center [403, 125] width 8 height 8
checkbox input "true"
click at [480, 174] on button "Continue" at bounding box center [493, 174] width 52 height 17
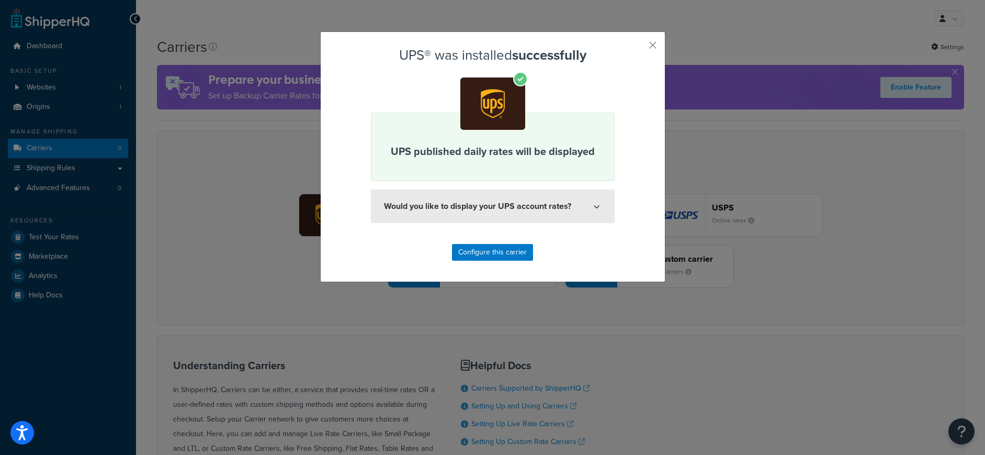
click at [482, 207] on button "Would you like to display your UPS account rates?" at bounding box center [493, 205] width 244 height 33
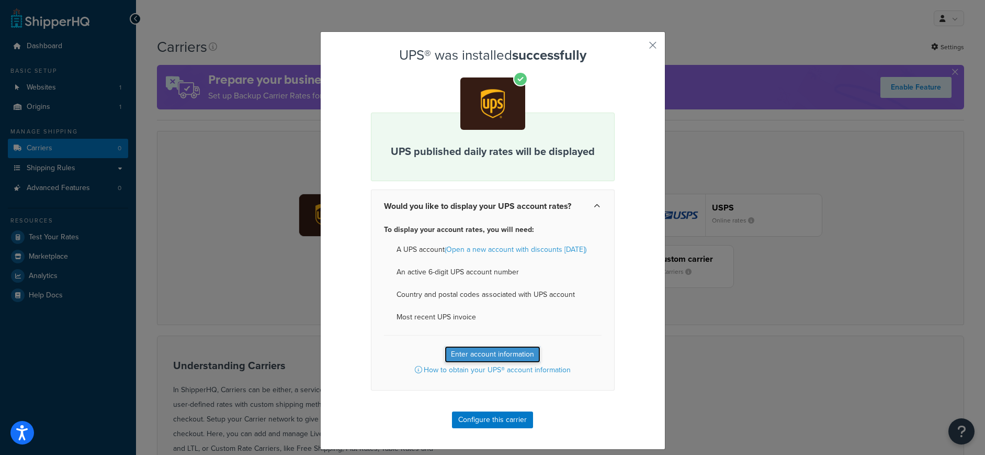
click at [518, 354] on button "Enter account information" at bounding box center [493, 354] width 96 height 17
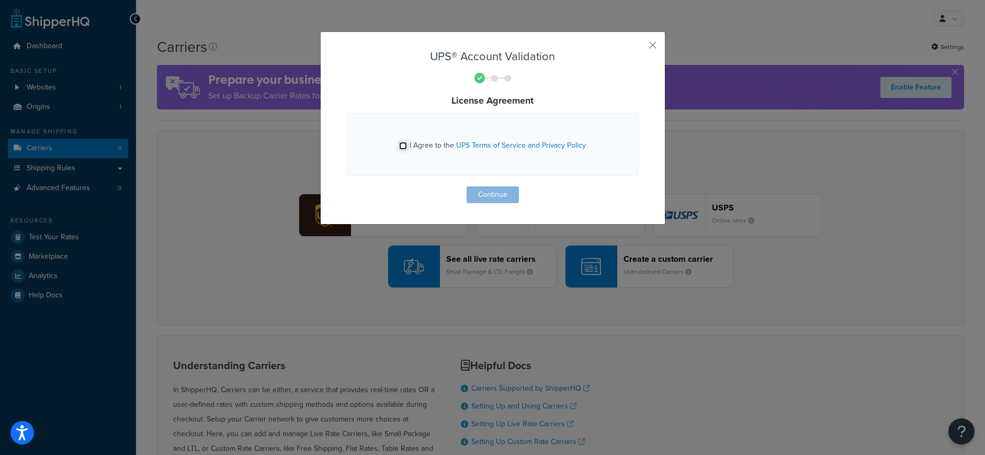
click at [399, 145] on input "I Agree to the UPS Terms of Service and Privacy Policy" at bounding box center [403, 146] width 8 height 8
checkbox input "true"
click at [484, 191] on button "Continue" at bounding box center [493, 194] width 52 height 17
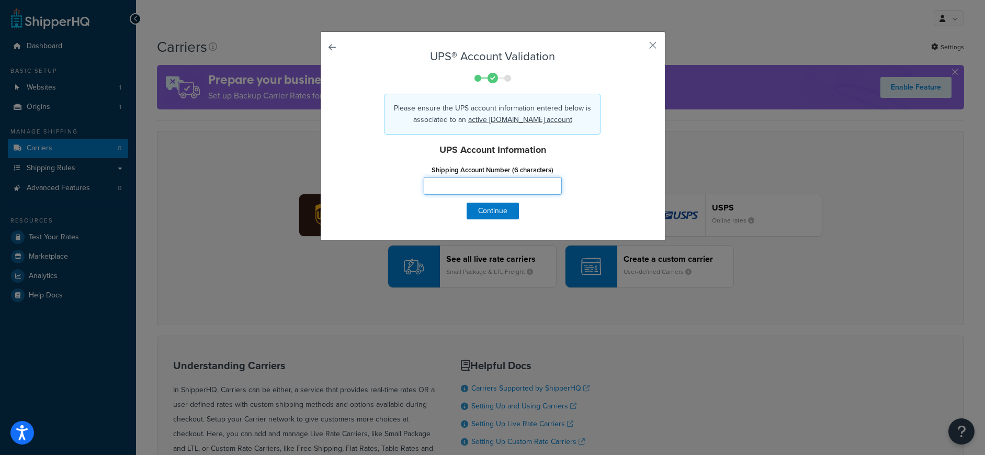
click at [479, 186] on input "Shipping Account Number (6 characters)" at bounding box center [493, 186] width 138 height 18
paste input "5462V2"
type input "5462V2"
click at [488, 211] on button "Continue" at bounding box center [493, 210] width 52 height 17
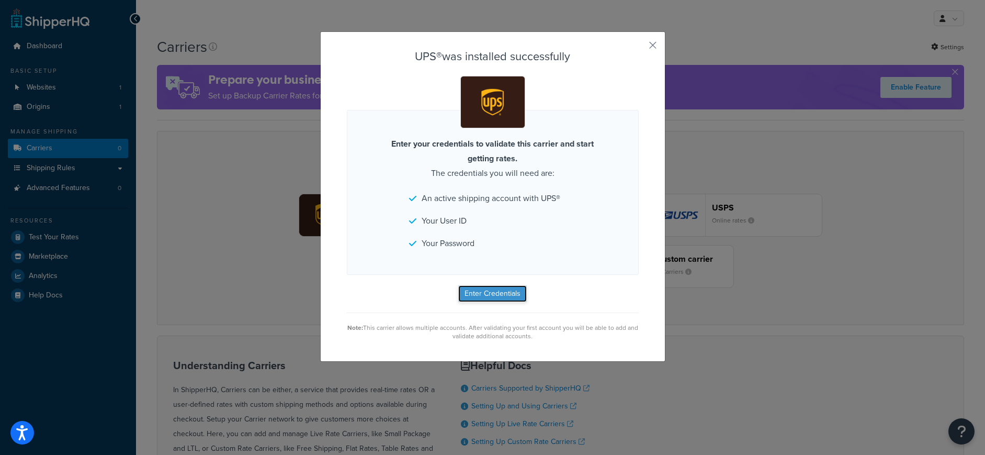
click at [487, 295] on button "Enter Credentials" at bounding box center [492, 293] width 69 height 17
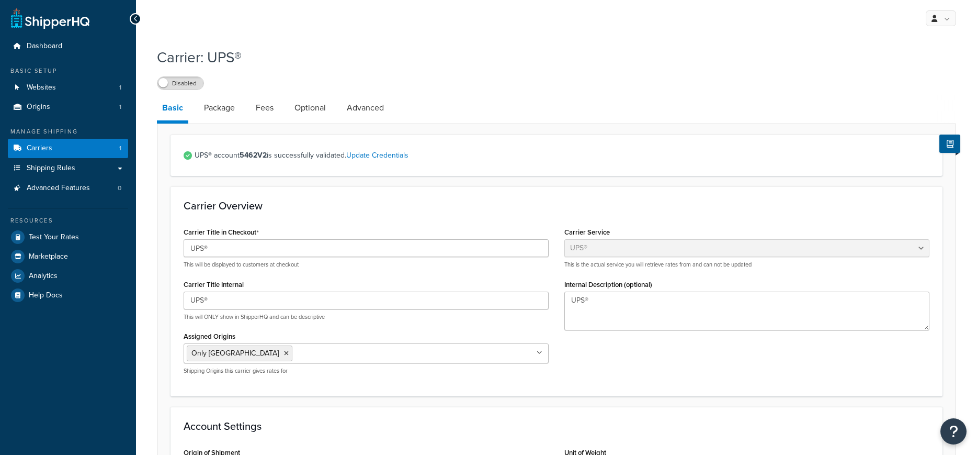
select select "ups"
click at [216, 112] on link "Package" at bounding box center [219, 107] width 41 height 25
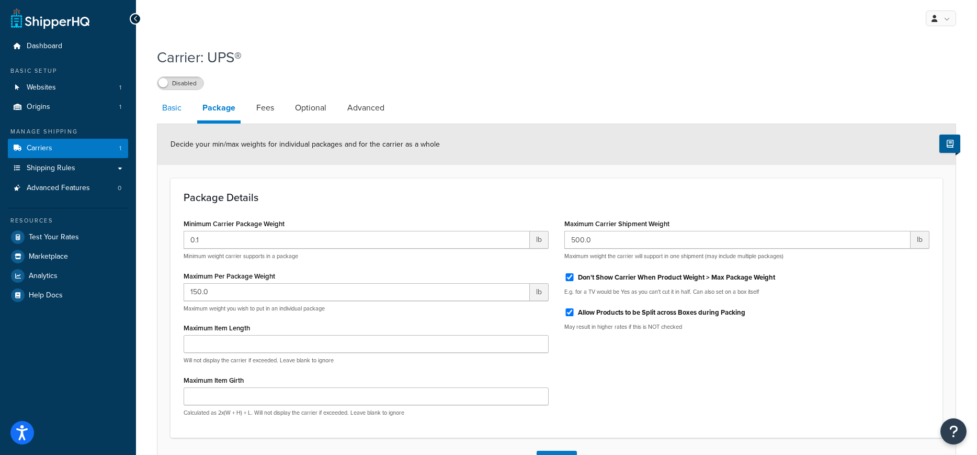
click at [174, 110] on link "Basic" at bounding box center [172, 107] width 30 height 25
select select "ups"
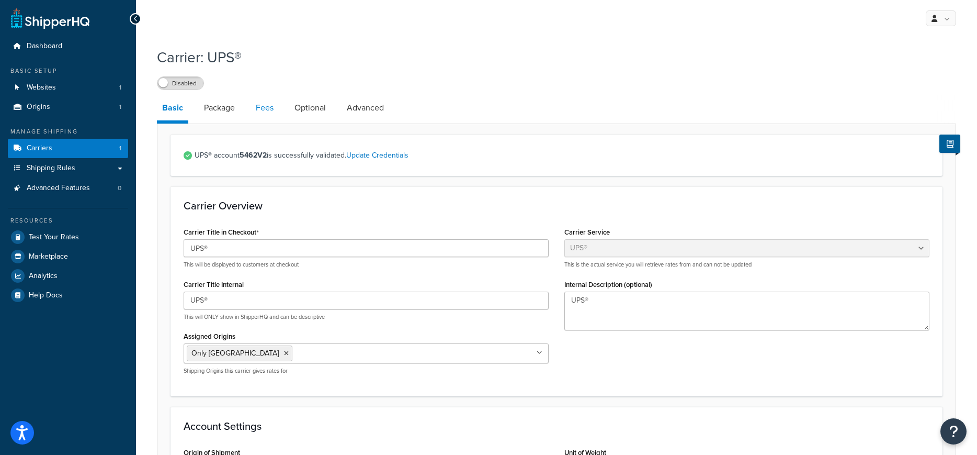
click at [269, 113] on link "Fees" at bounding box center [265, 107] width 28 height 25
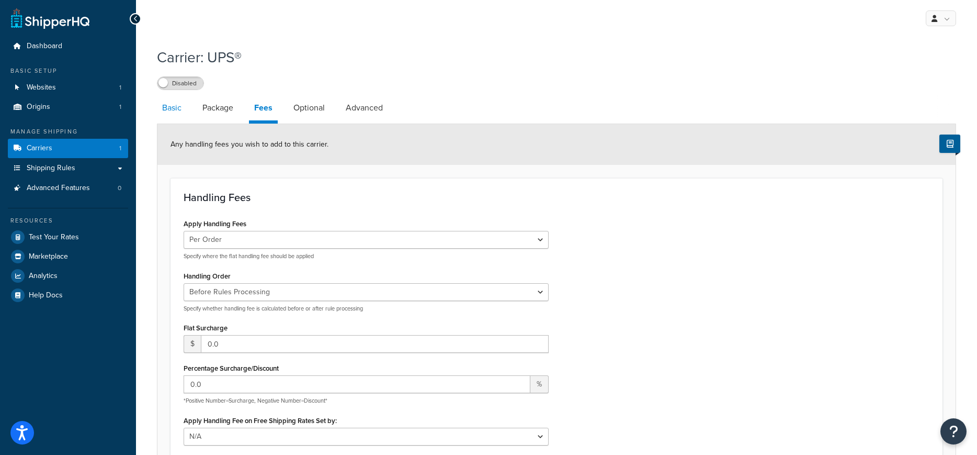
click at [169, 110] on link "Basic" at bounding box center [172, 107] width 30 height 25
select select "ups"
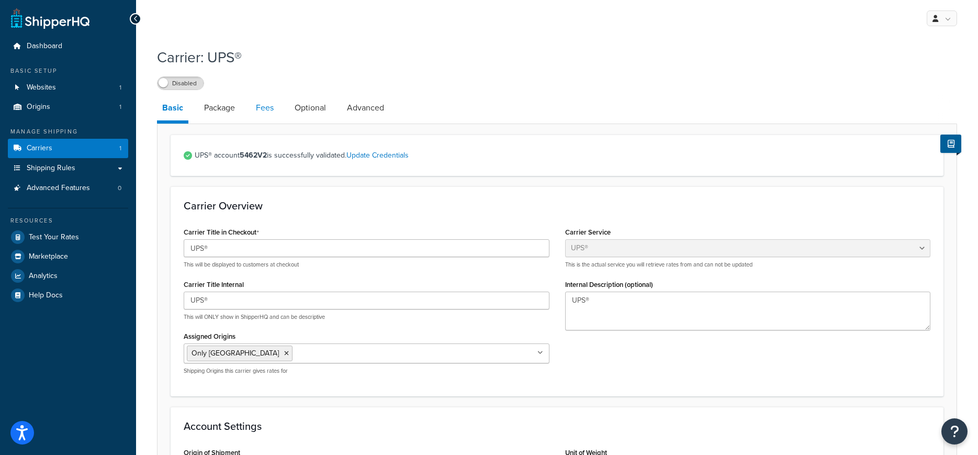
click at [254, 112] on link "Fees" at bounding box center [265, 107] width 28 height 25
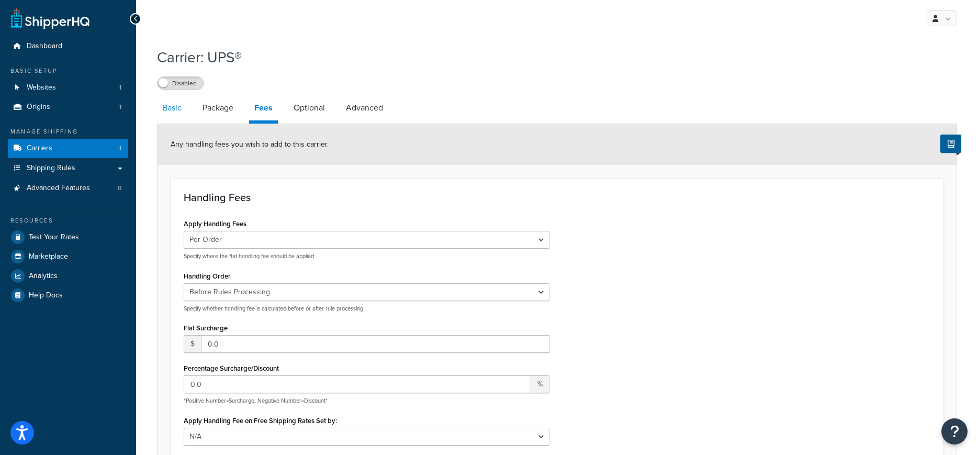
click at [176, 108] on link "Basic" at bounding box center [172, 107] width 30 height 25
select select "ups"
